Goal: Information Seeking & Learning: Learn about a topic

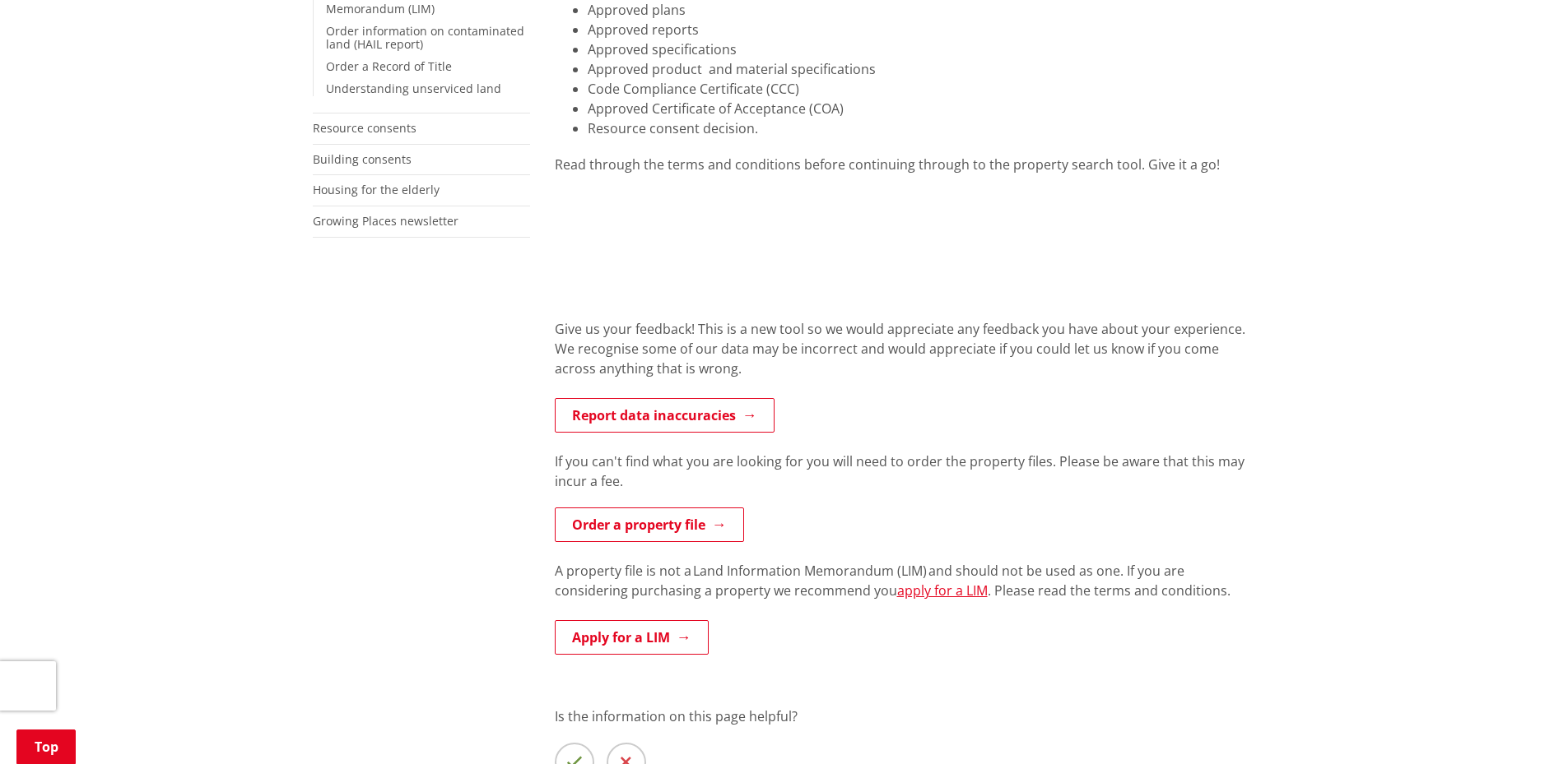
scroll to position [494, 0]
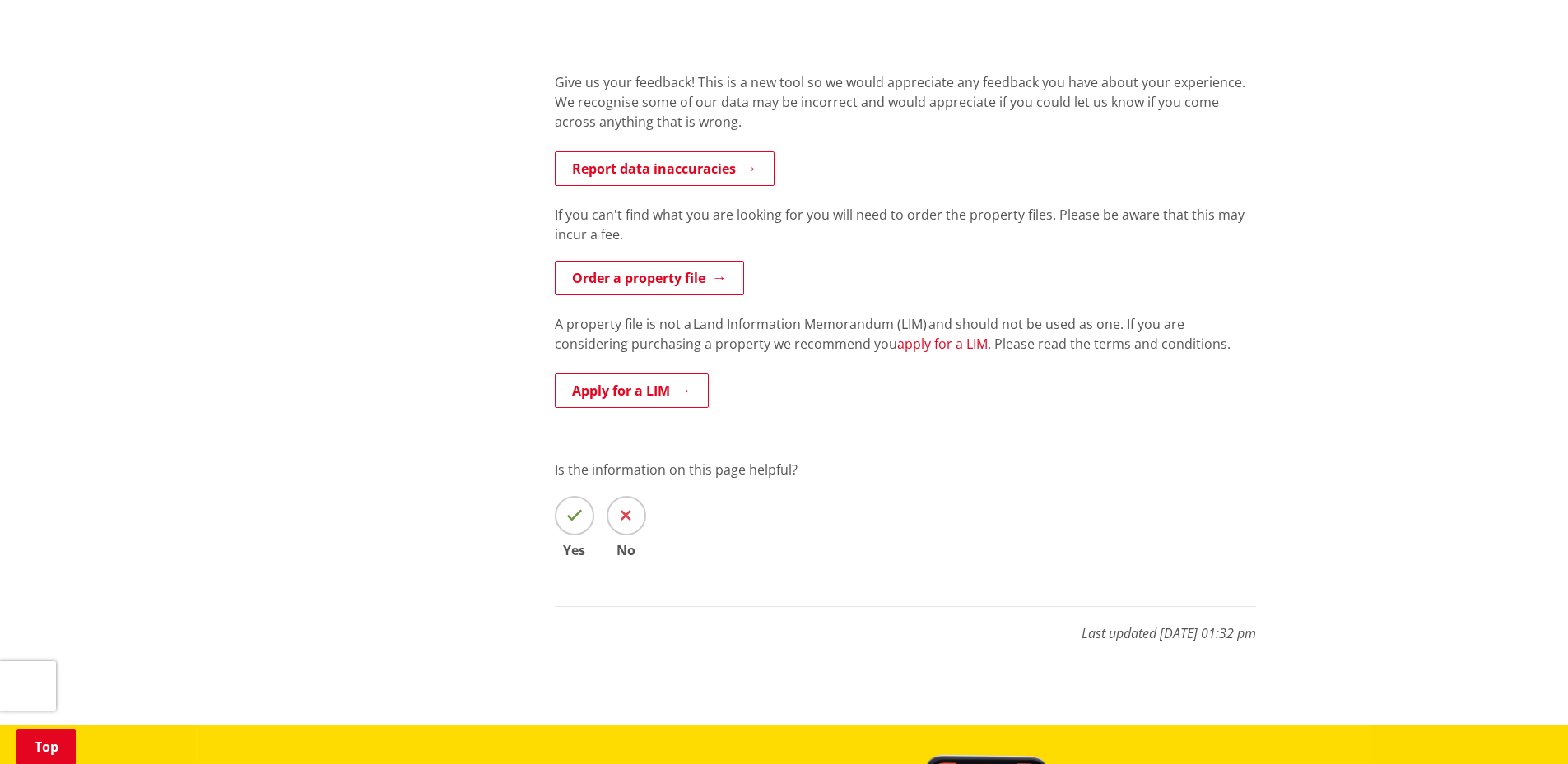
scroll to position [494, 0]
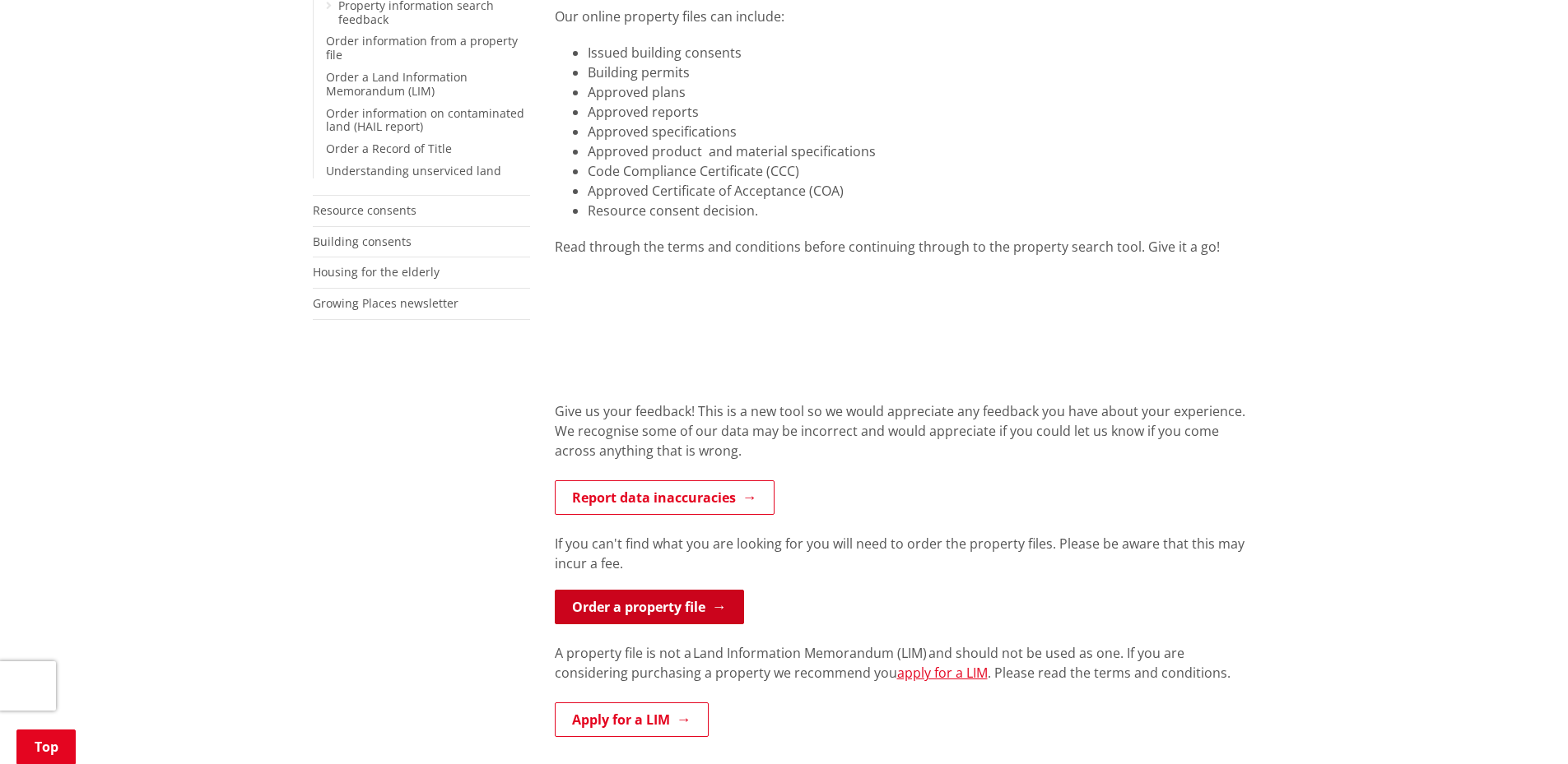
click at [655, 590] on link "Order a property file" at bounding box center [650, 607] width 189 height 35
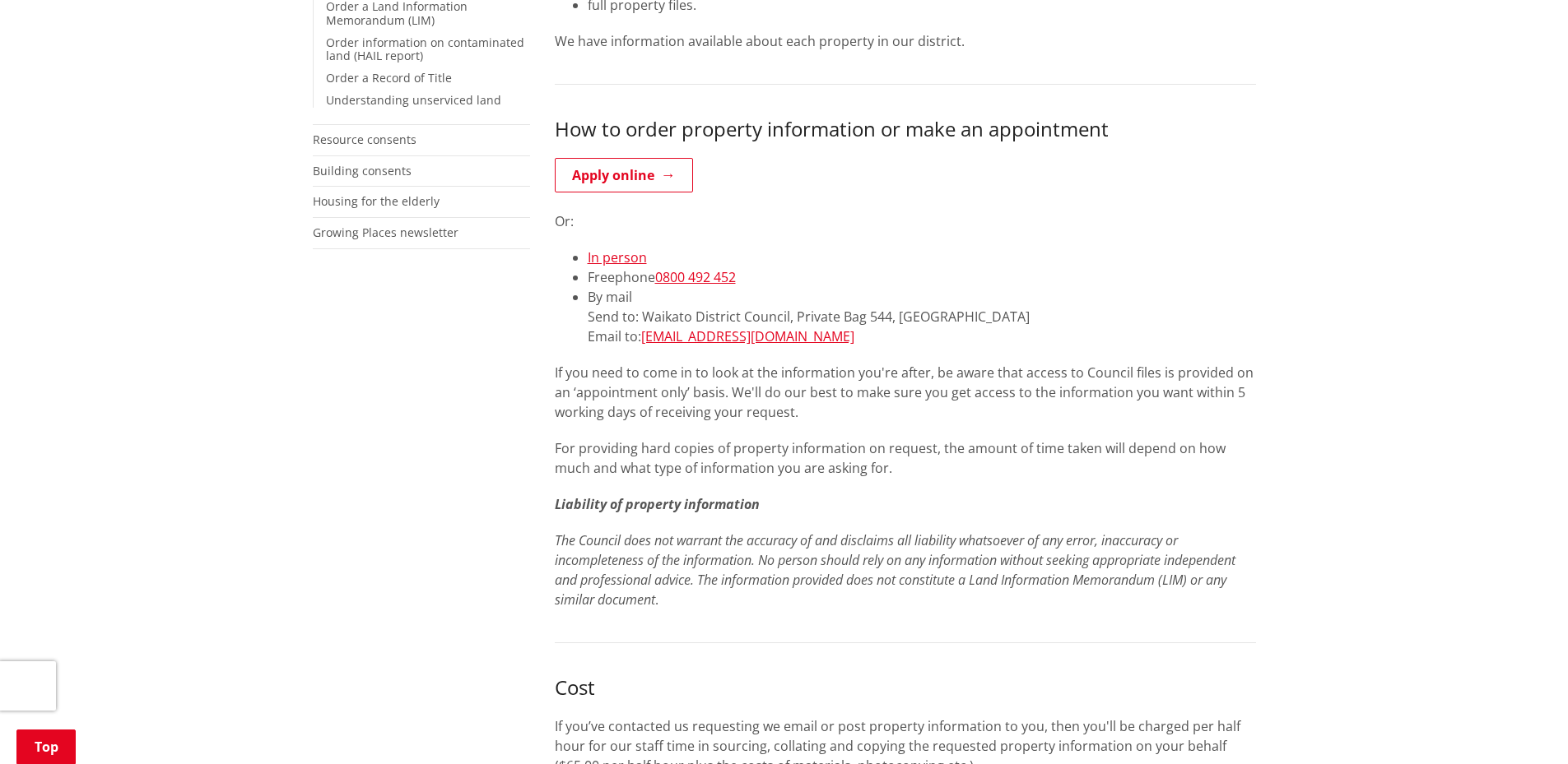
scroll to position [164, 0]
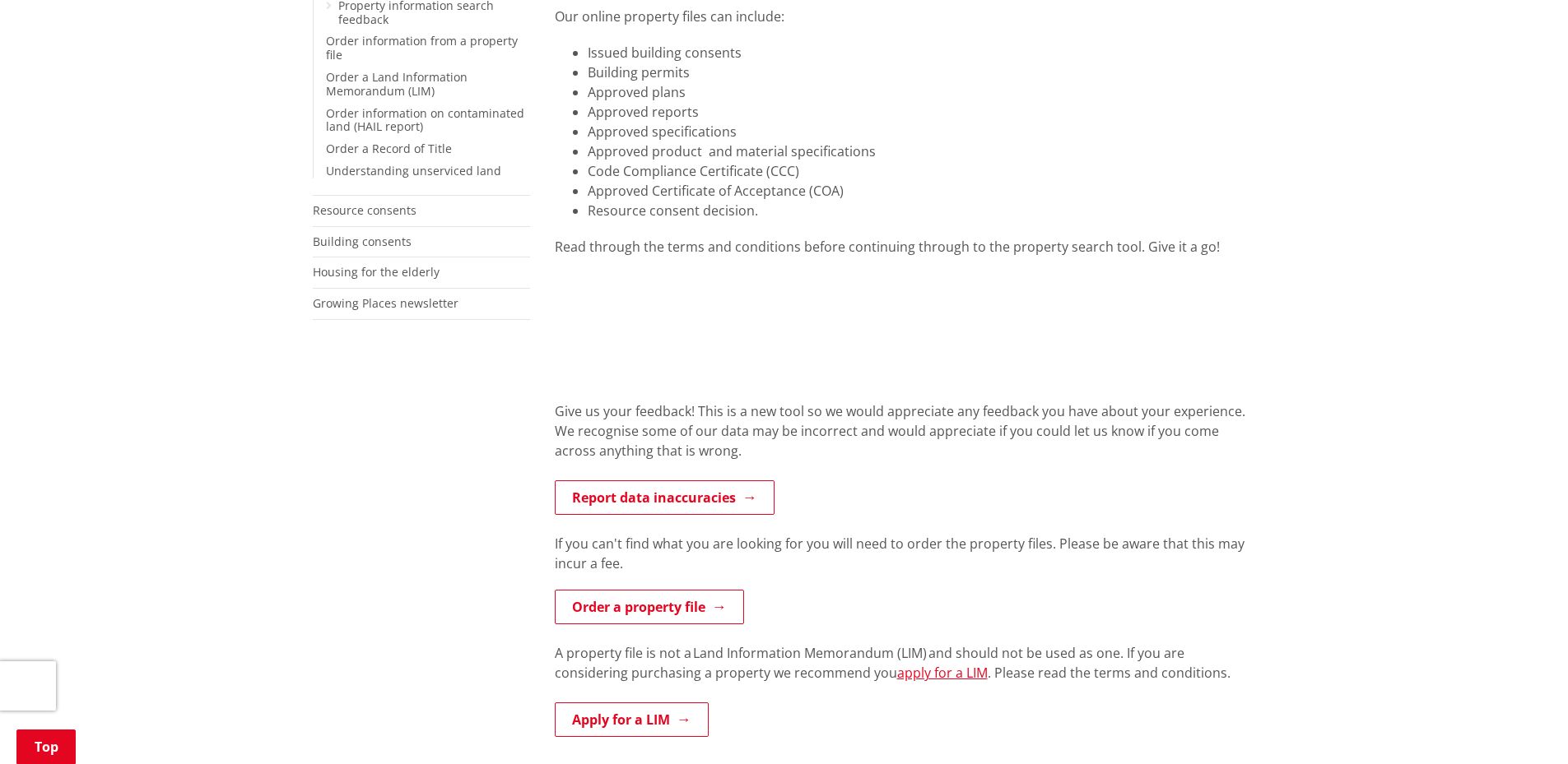
scroll to position [164, 0]
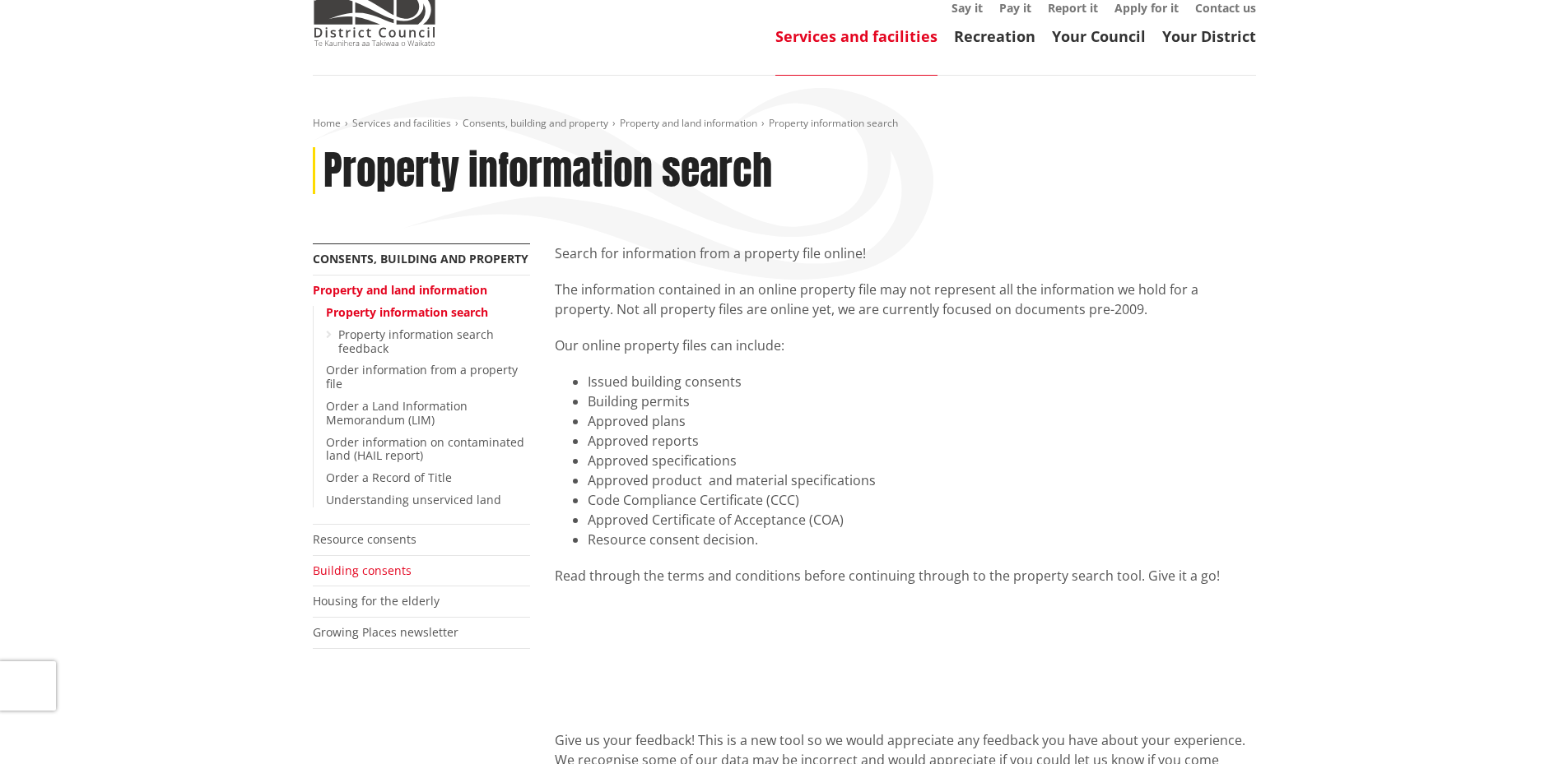
click at [339, 563] on link "Building consents" at bounding box center [362, 571] width 99 height 16
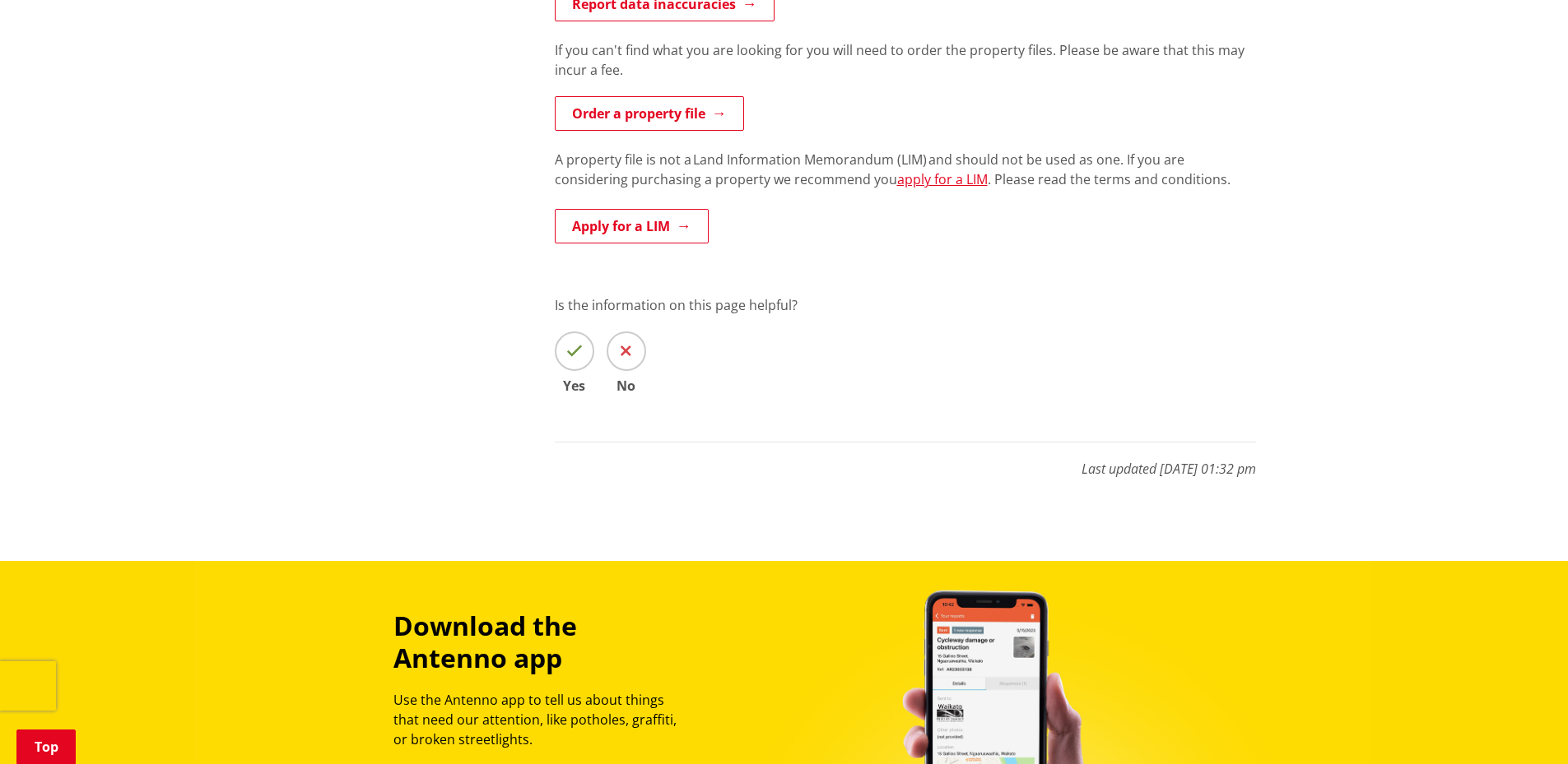
scroll to position [658, 0]
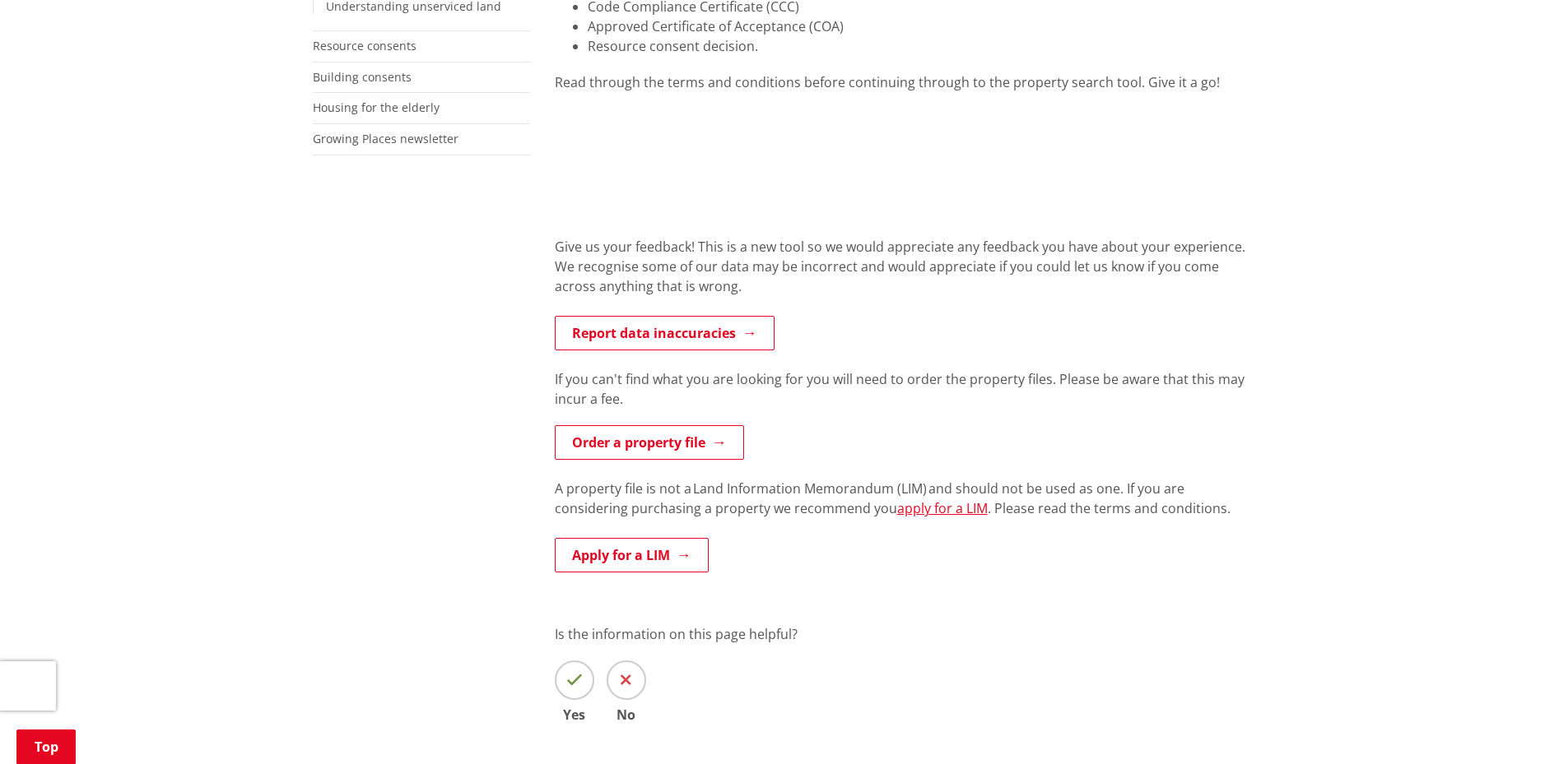
click at [291, 733] on div "Home Services and facilities Consents, building and property Property and land …" at bounding box center [784, 236] width 1568 height 1309
